Goal: Task Accomplishment & Management: Use online tool/utility

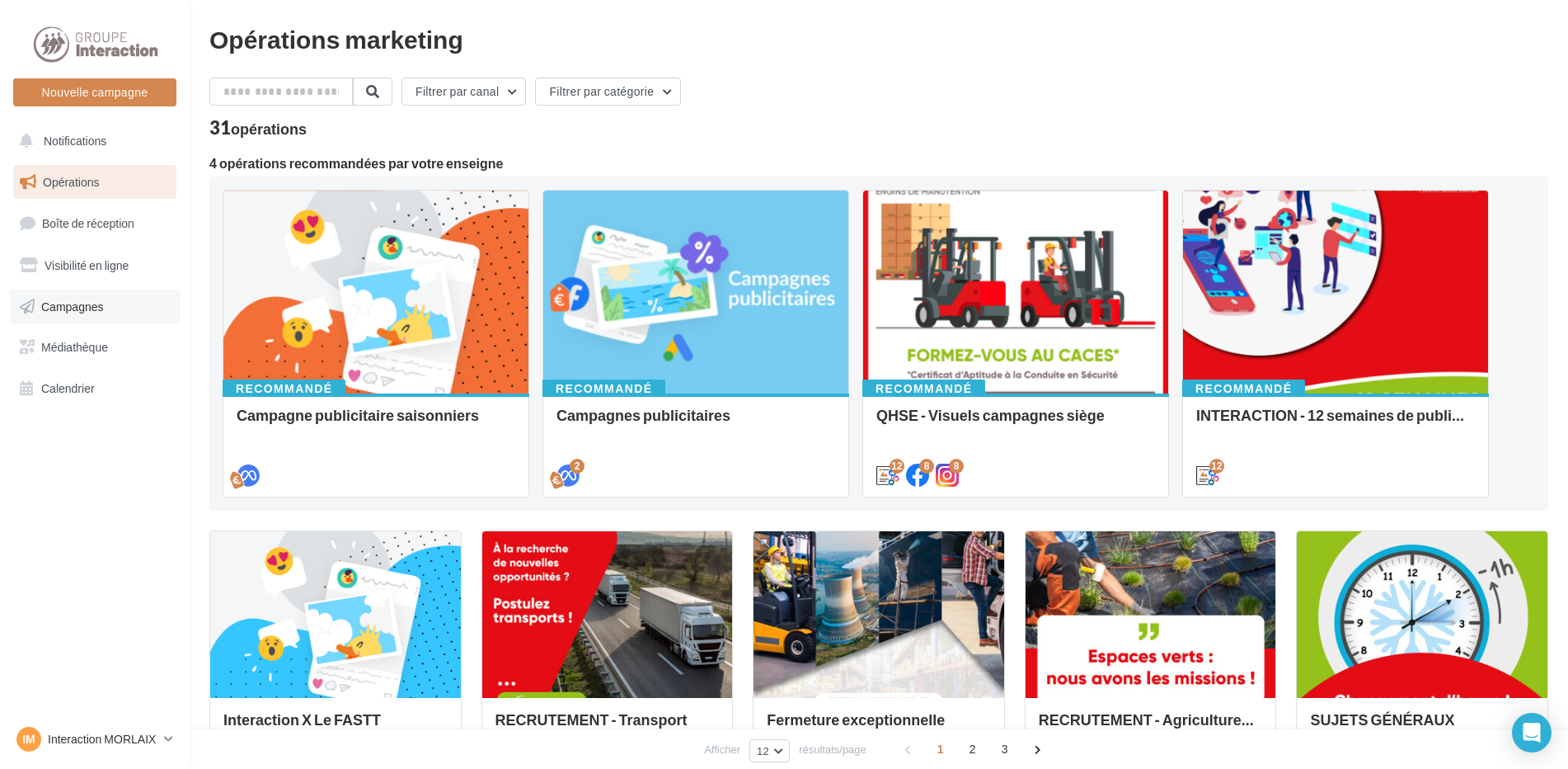
click at [115, 294] on link "Campagnes" at bounding box center [95, 307] width 170 height 35
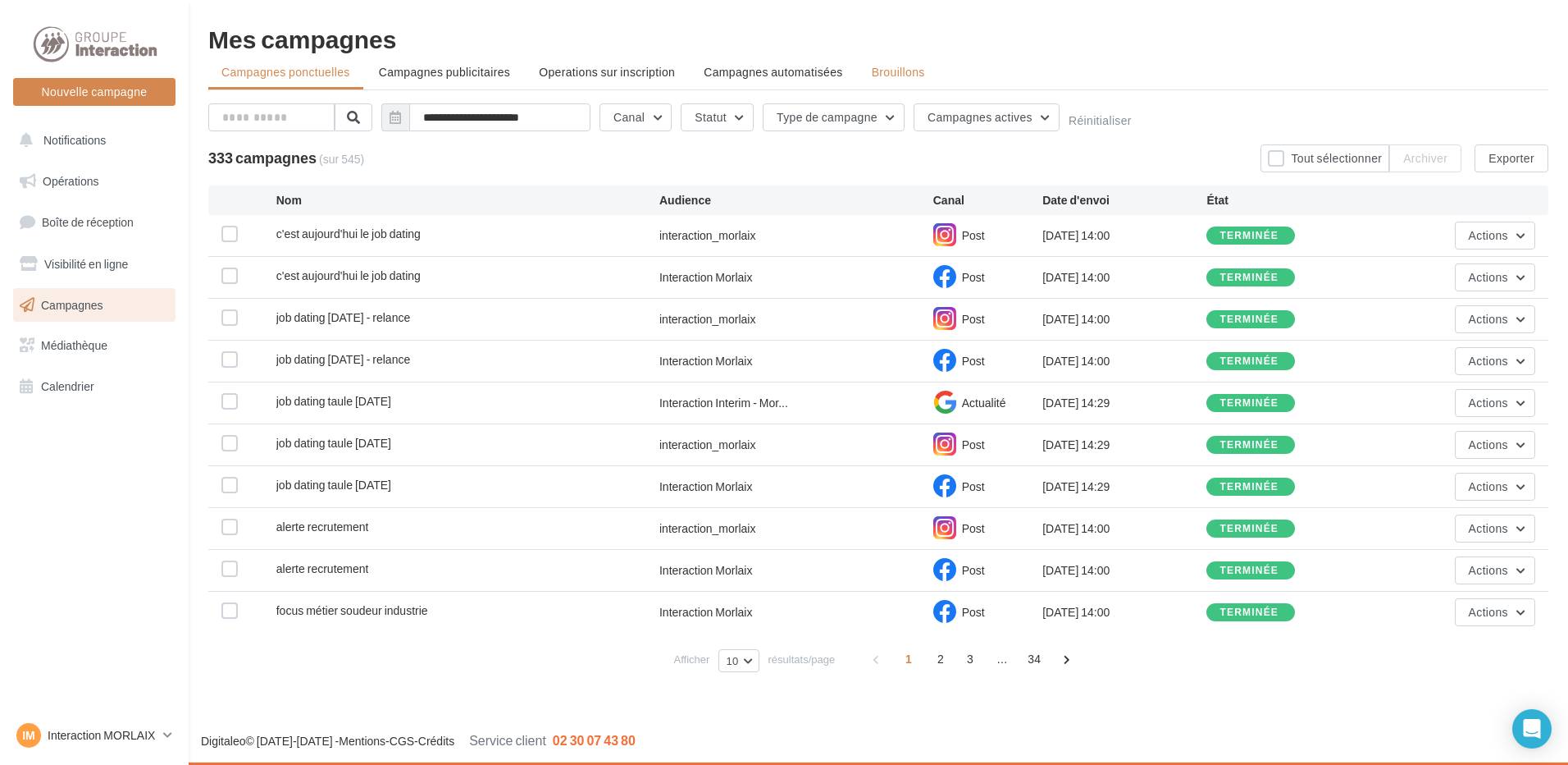
click at [883, 64] on span "Brouillons" at bounding box center [898, 71] width 54 height 14
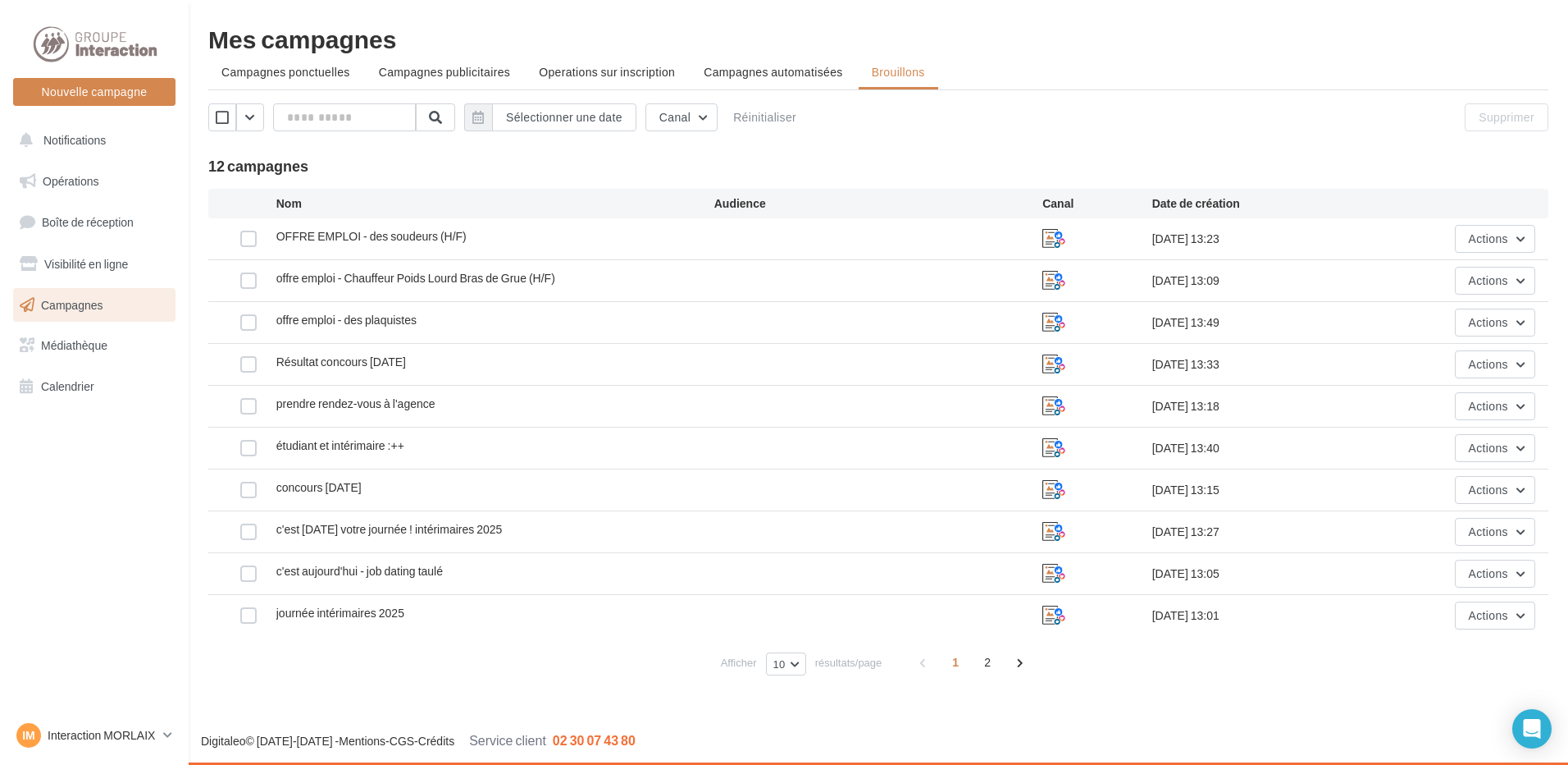
click at [914, 71] on ul "Campagnes ponctuelles Campagnes publicitaires Operations sur inscription Campag…" at bounding box center [878, 74] width 1340 height 33
click at [1485, 580] on button "Actions" at bounding box center [1495, 573] width 80 height 28
click at [1464, 611] on button "Editer" at bounding box center [1452, 612] width 164 height 43
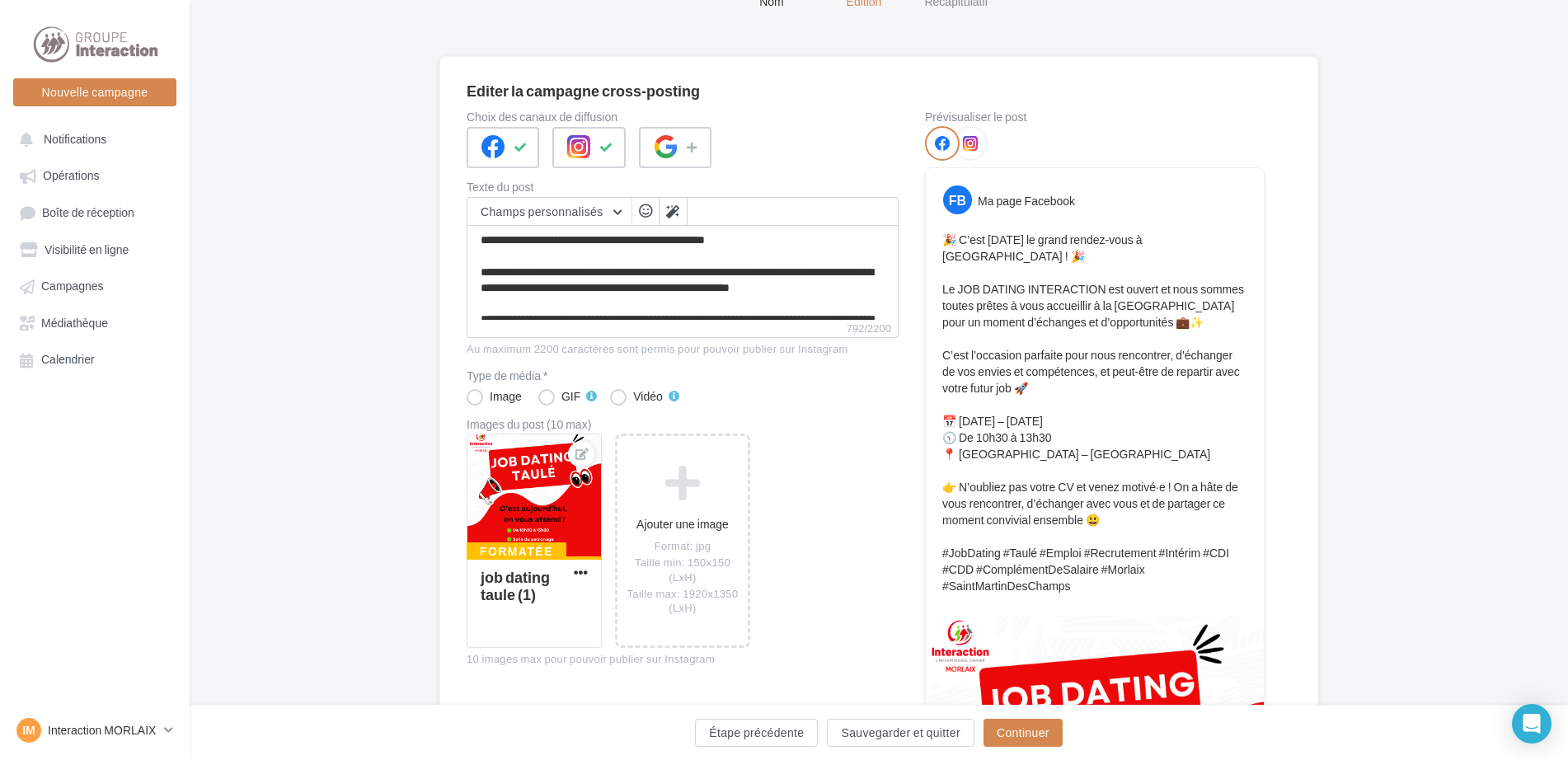
scroll to position [165, 0]
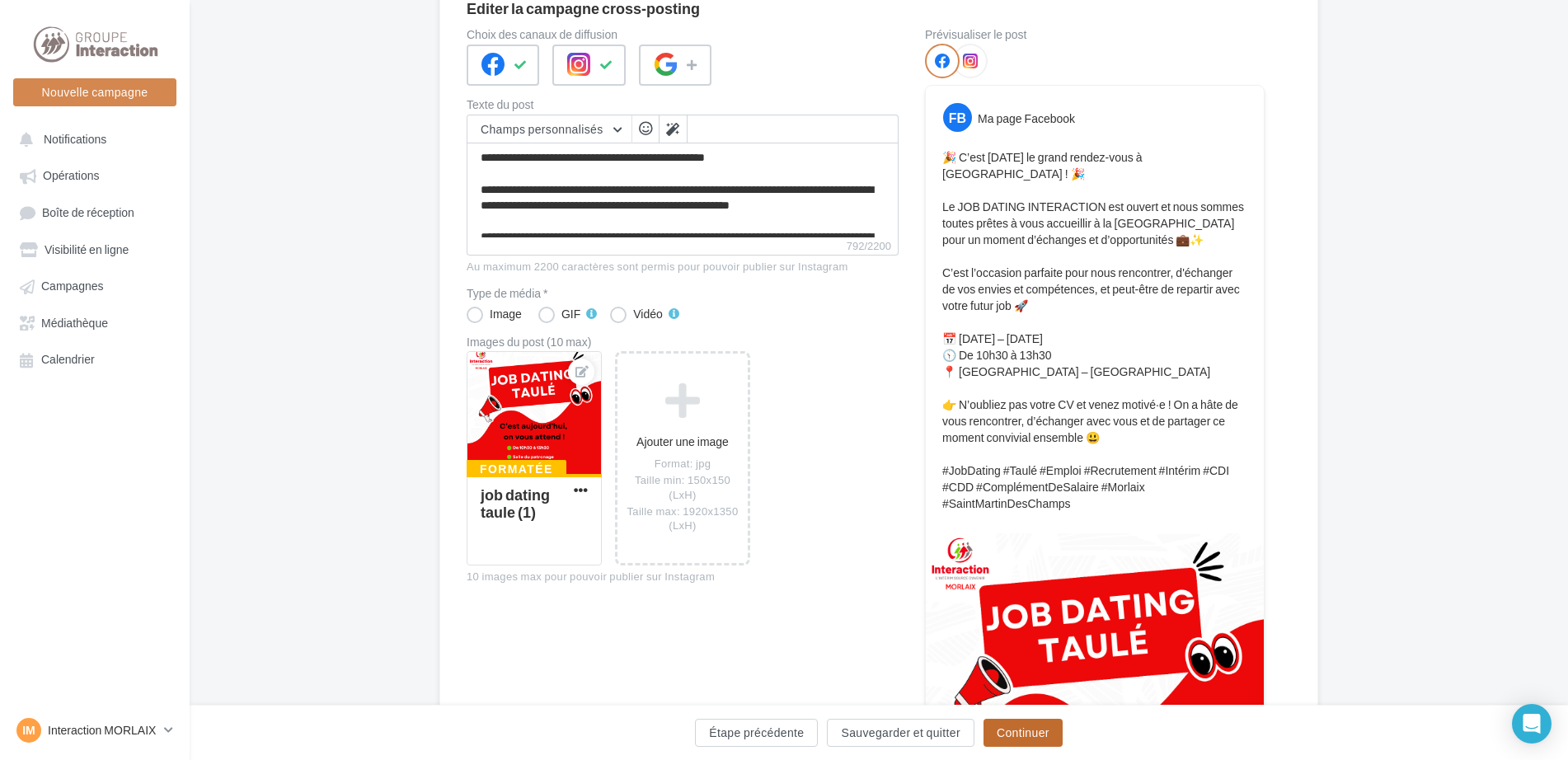
click at [1014, 731] on button "Continuer" at bounding box center [1023, 733] width 79 height 28
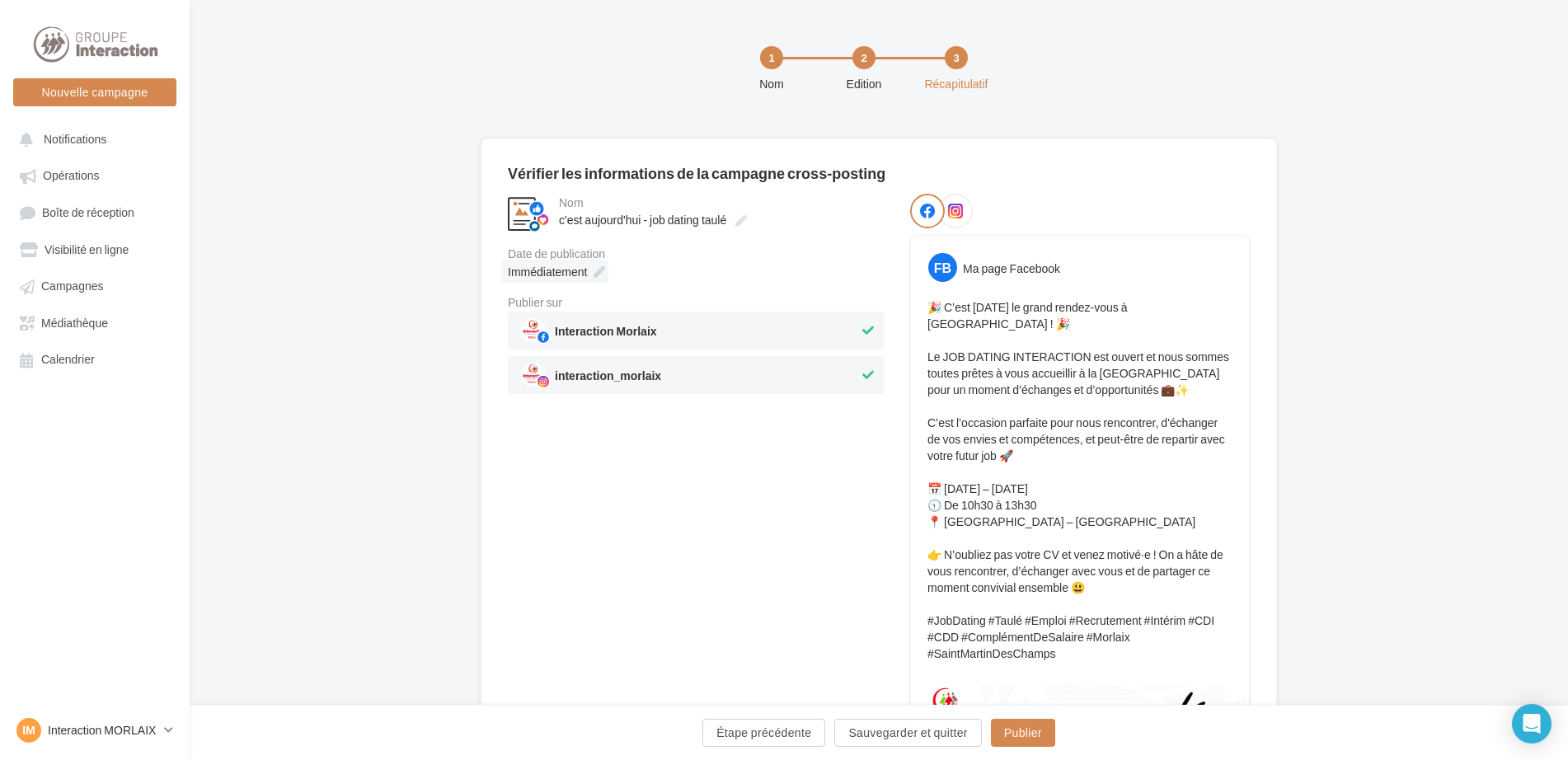
click at [581, 277] on span "Immédiatement" at bounding box center [547, 271] width 79 height 14
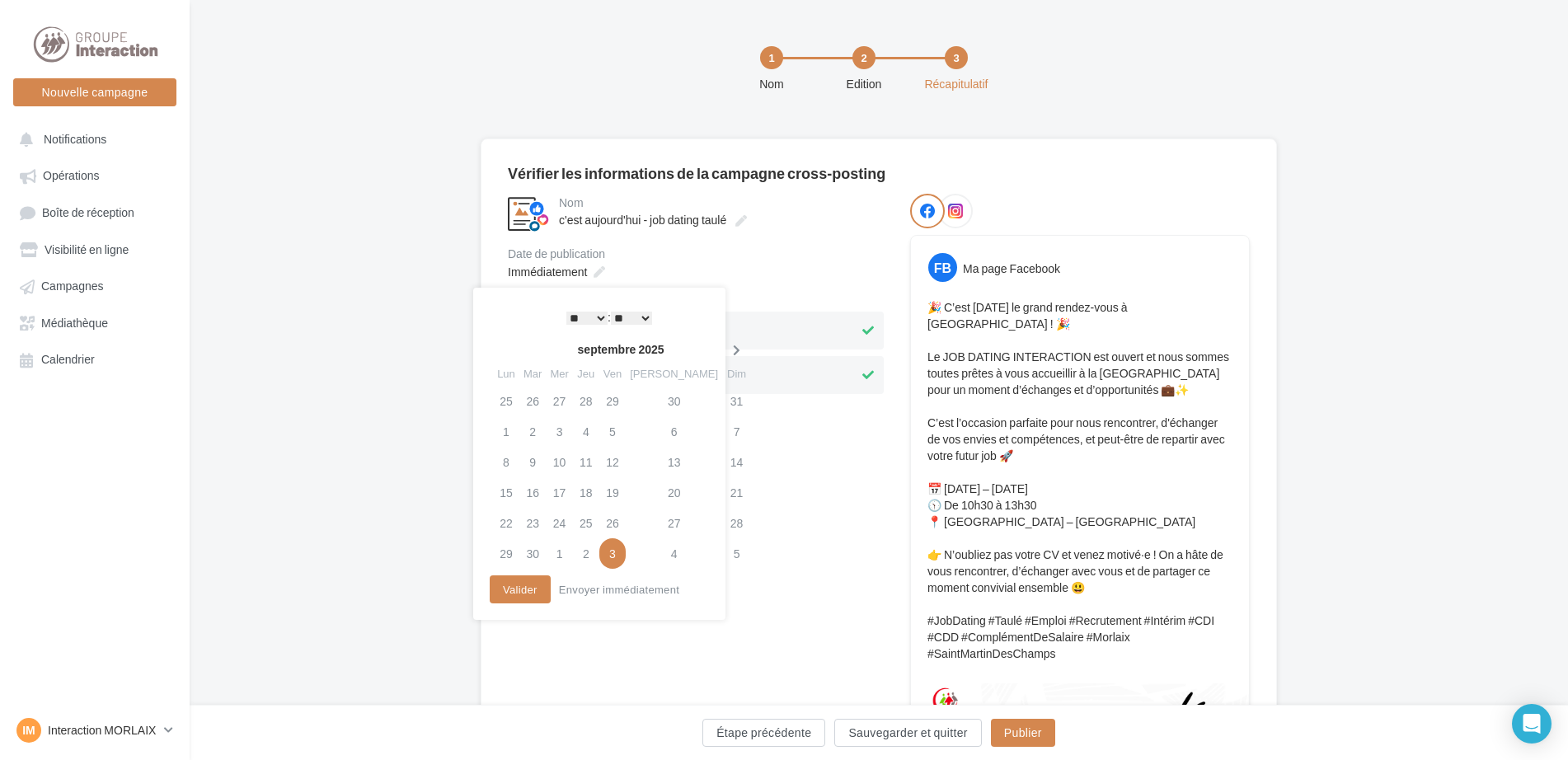
click at [726, 356] on icon at bounding box center [736, 350] width 21 height 12
click at [504, 426] on td "6" at bounding box center [506, 431] width 27 height 31
click at [595, 314] on select "* * * * * * * * * * ** ** ** ** ** ** ** ** ** ** ** ** ** **" at bounding box center [587, 318] width 42 height 13
click at [531, 599] on button "Valider" at bounding box center [520, 589] width 61 height 28
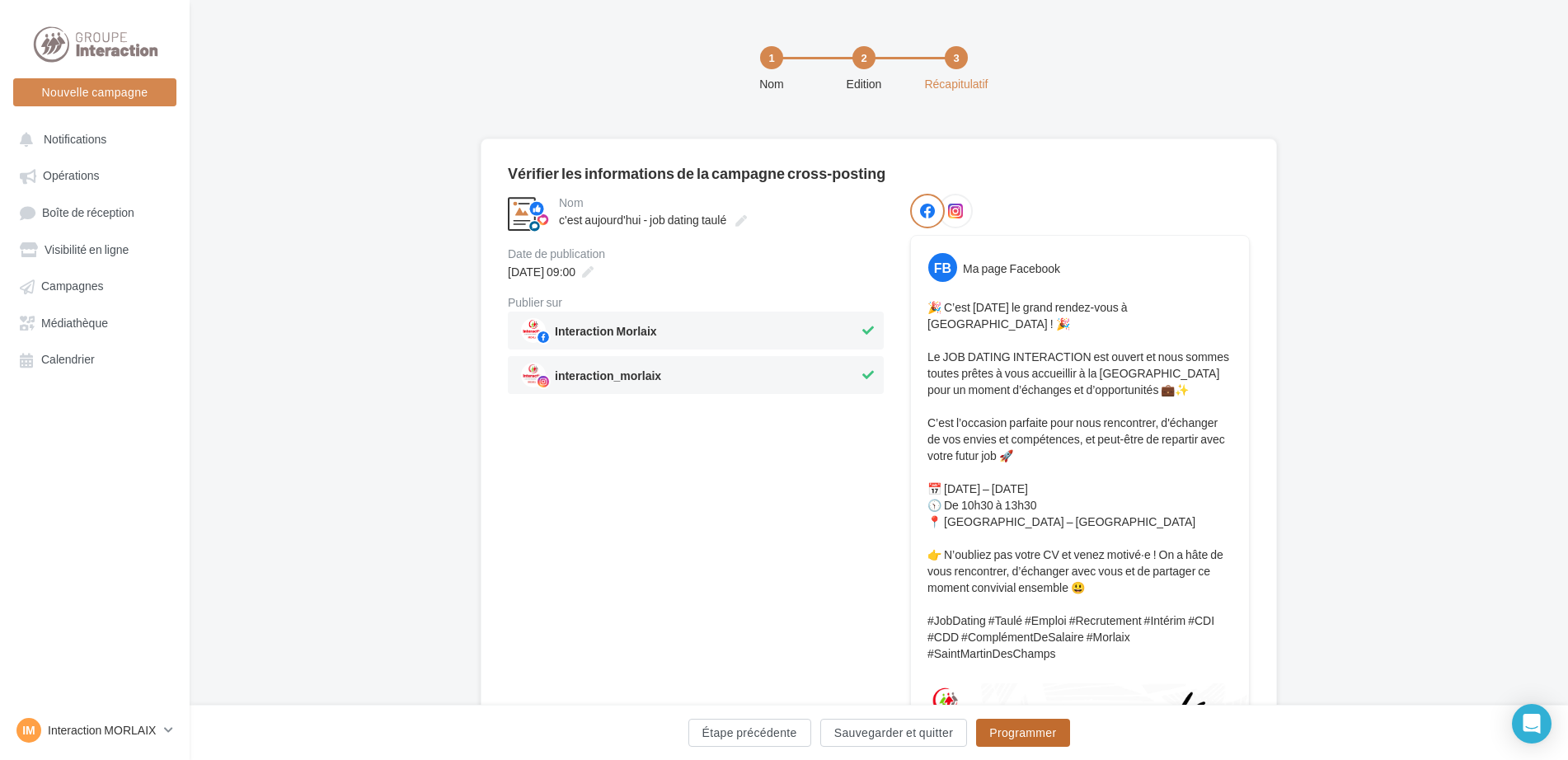
click at [1039, 731] on button "Programmer" at bounding box center [1023, 733] width 93 height 28
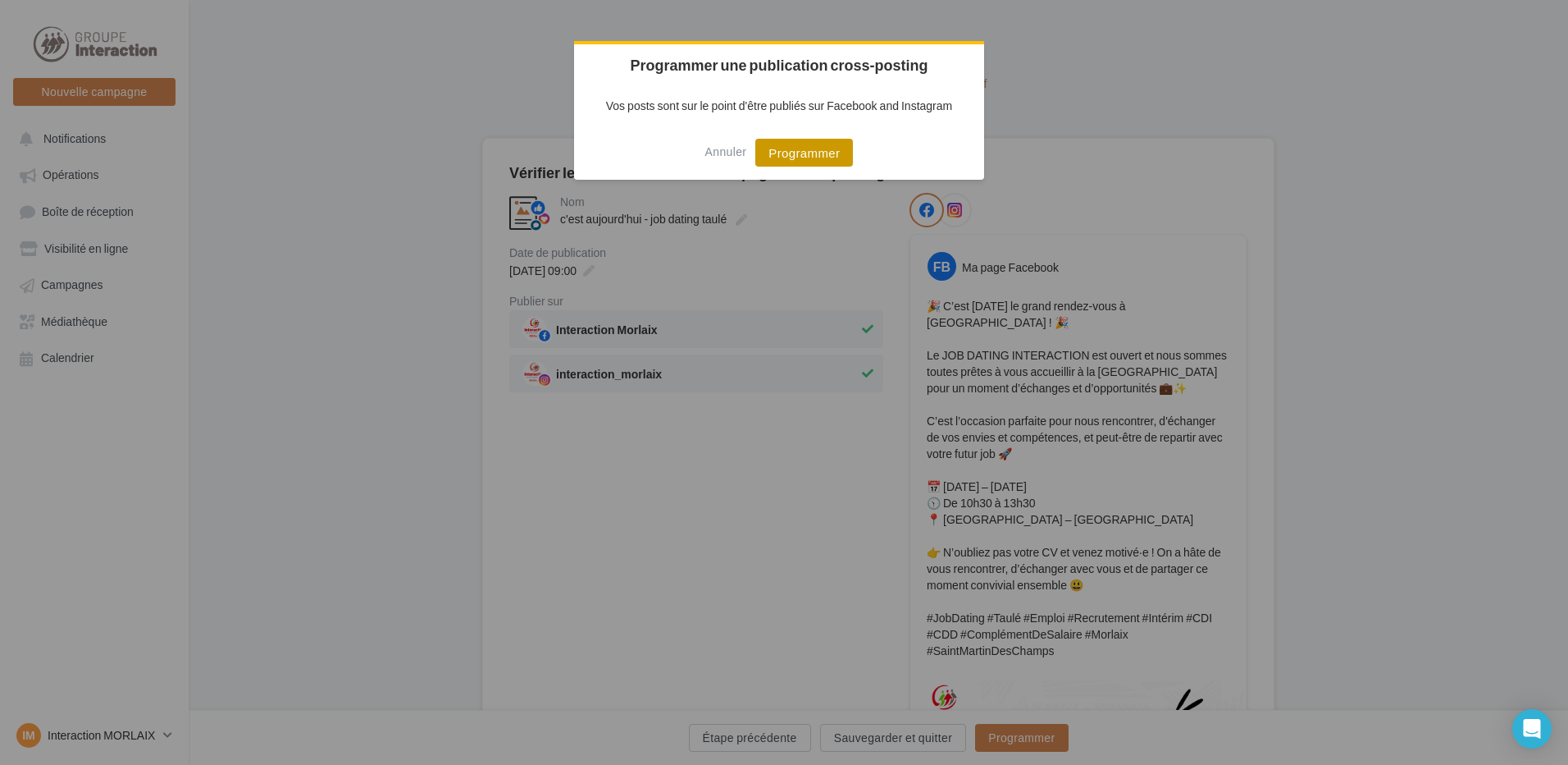
click at [824, 161] on button "Programmer" at bounding box center [804, 153] width 97 height 28
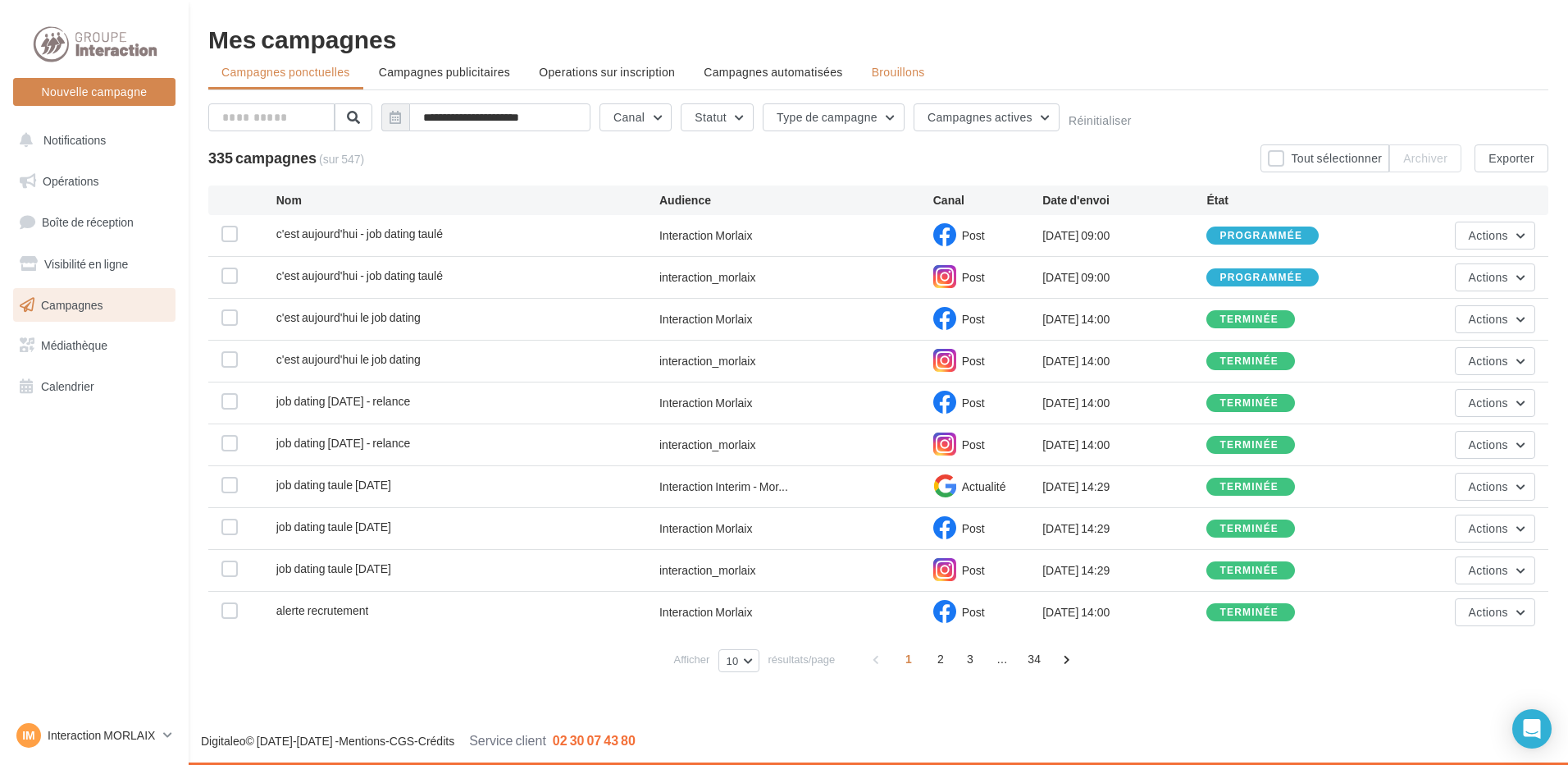
click at [887, 83] on li "Brouillons" at bounding box center [898, 73] width 79 height 30
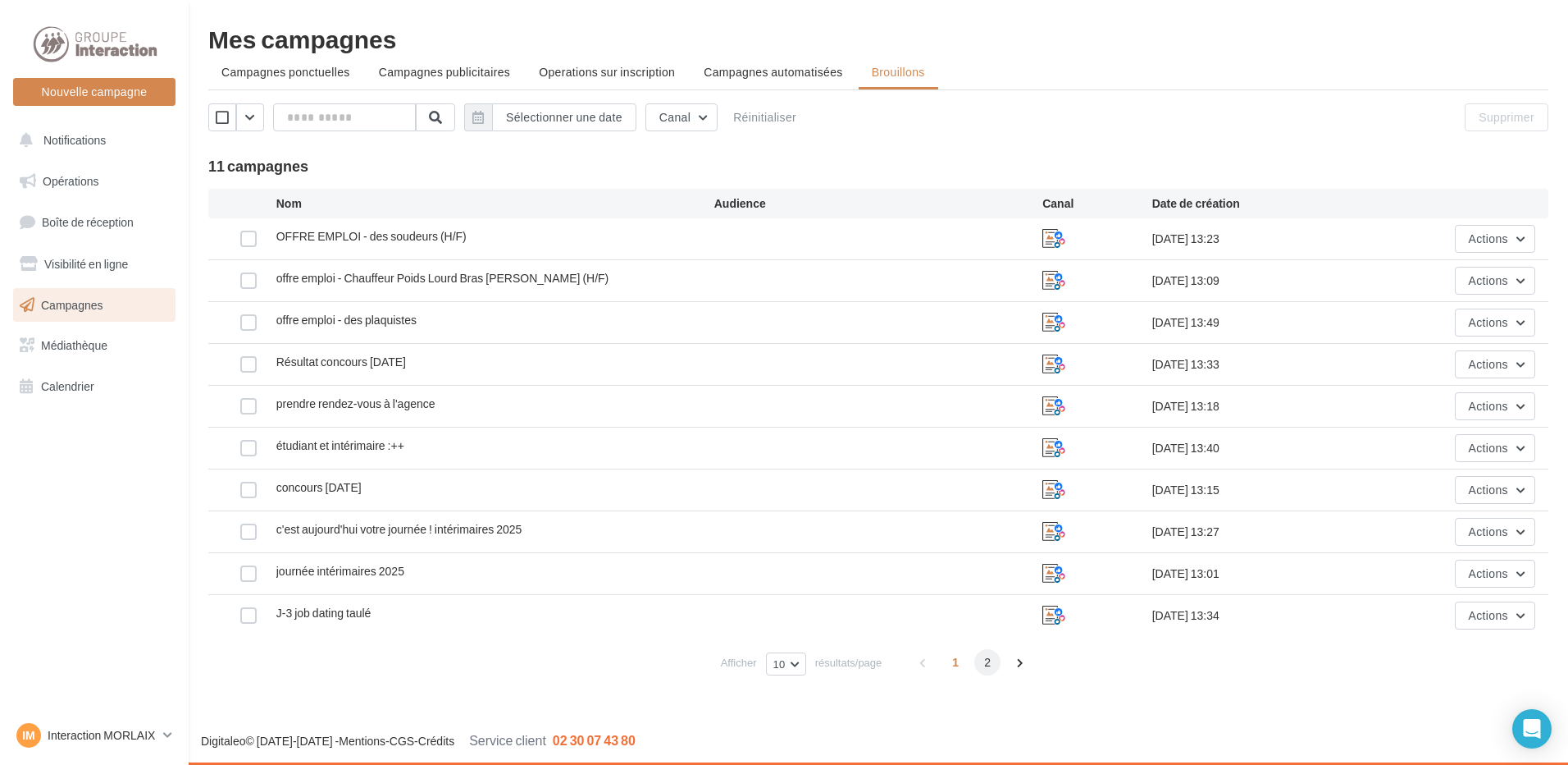
click at [979, 663] on span "2" at bounding box center [988, 662] width 26 height 26
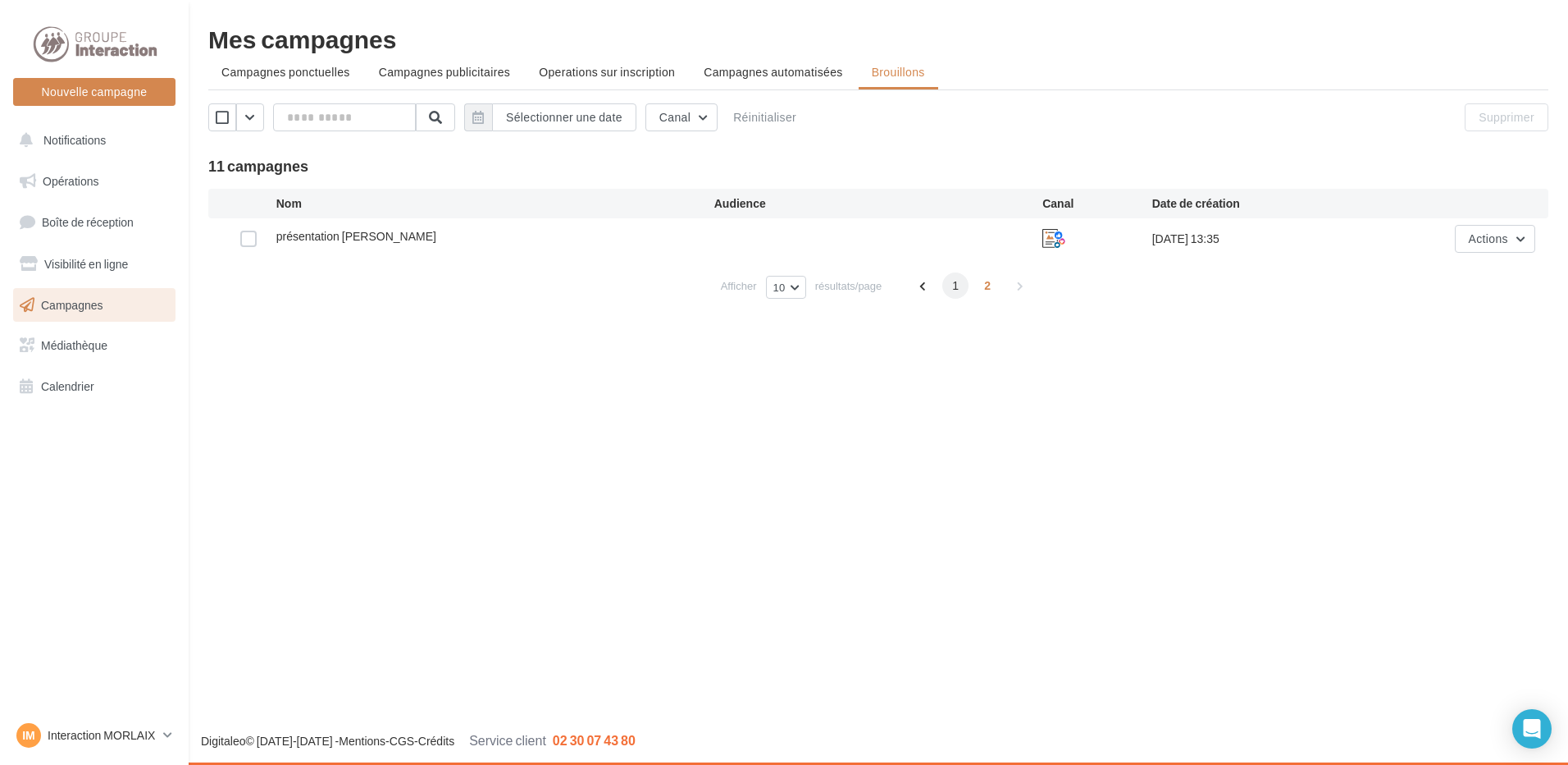
click at [962, 284] on span "1" at bounding box center [955, 286] width 26 height 26
